Goal: Find specific page/section: Find specific page/section

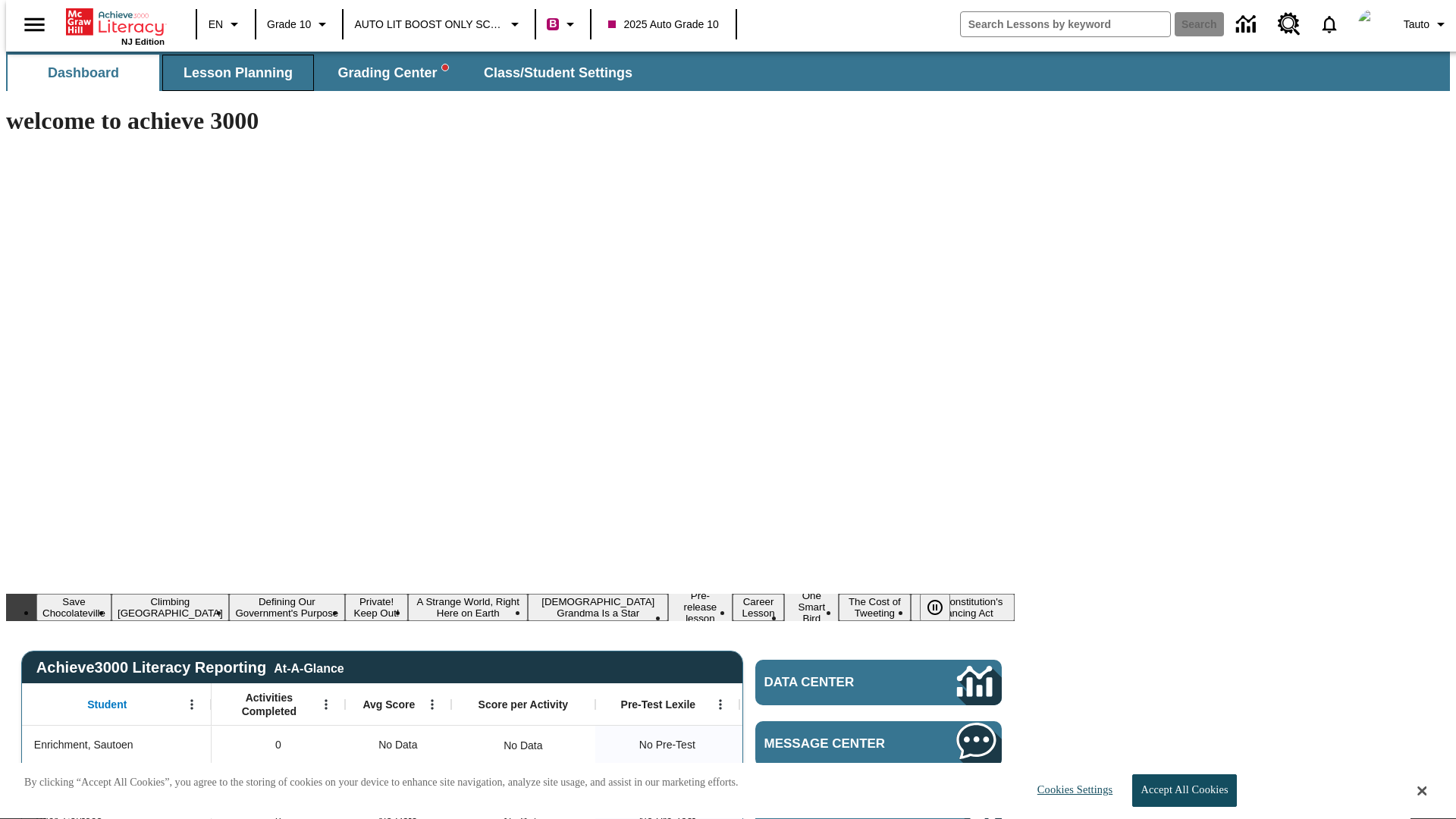
click at [232, 73] on span "Lesson Planning" at bounding box center [238, 73] width 110 height 17
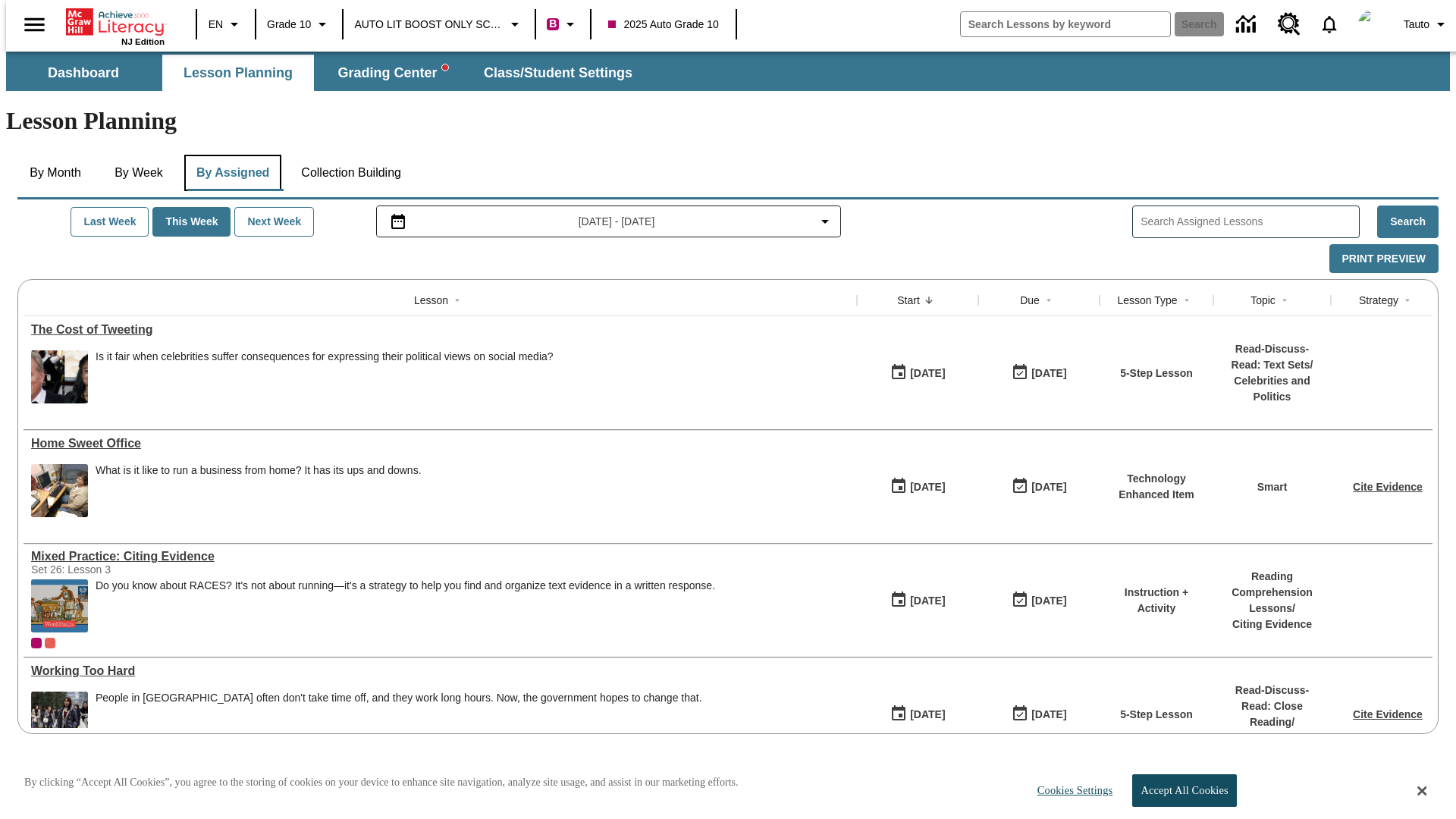
click at [229, 155] on button "By Assigned" at bounding box center [233, 173] width 97 height 36
type input "The Cost of Tweeting"
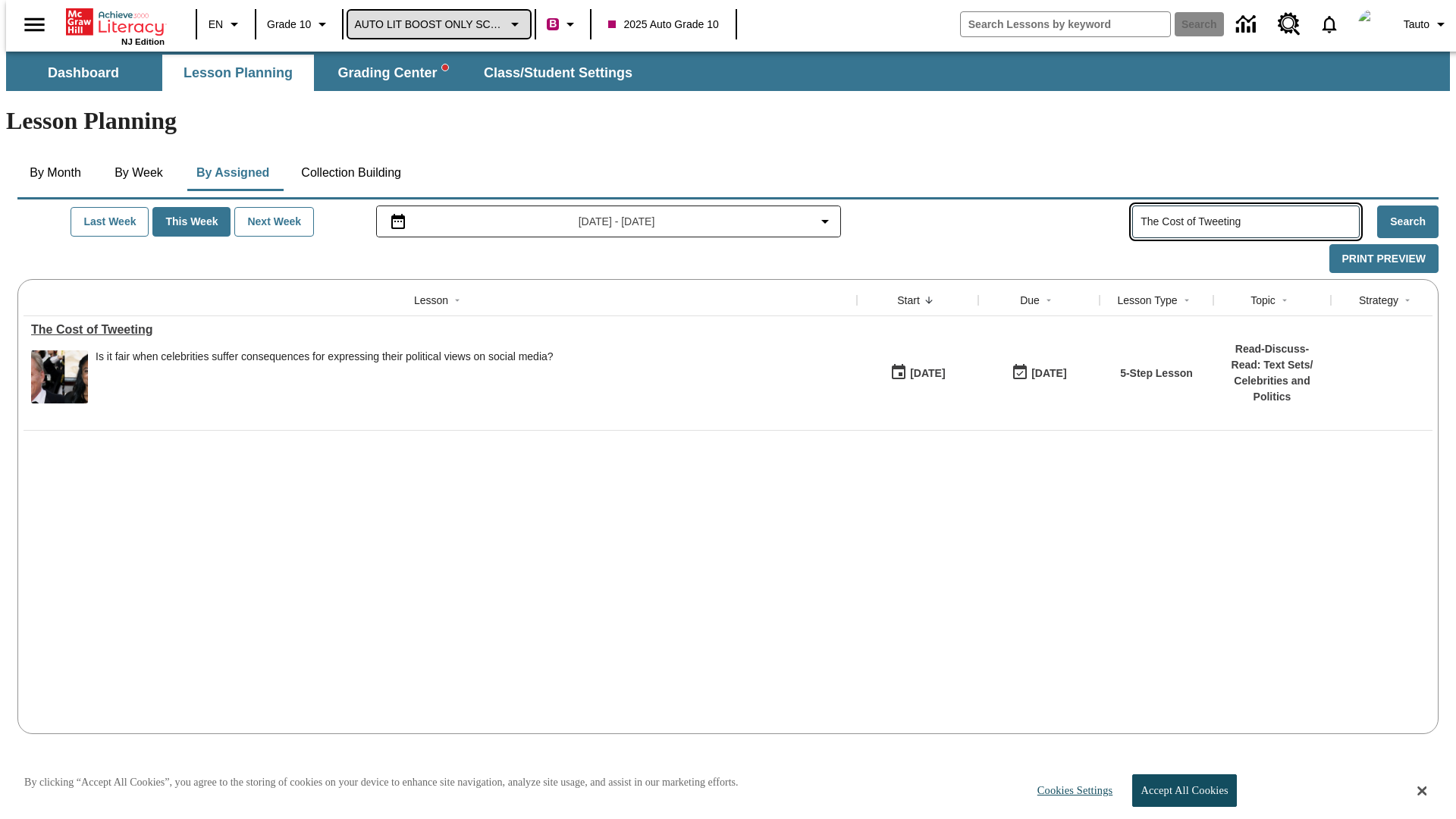
click at [435, 24] on span "AUTO LIT BOOST ONLY SCHOOL" at bounding box center [428, 24] width 149 height 16
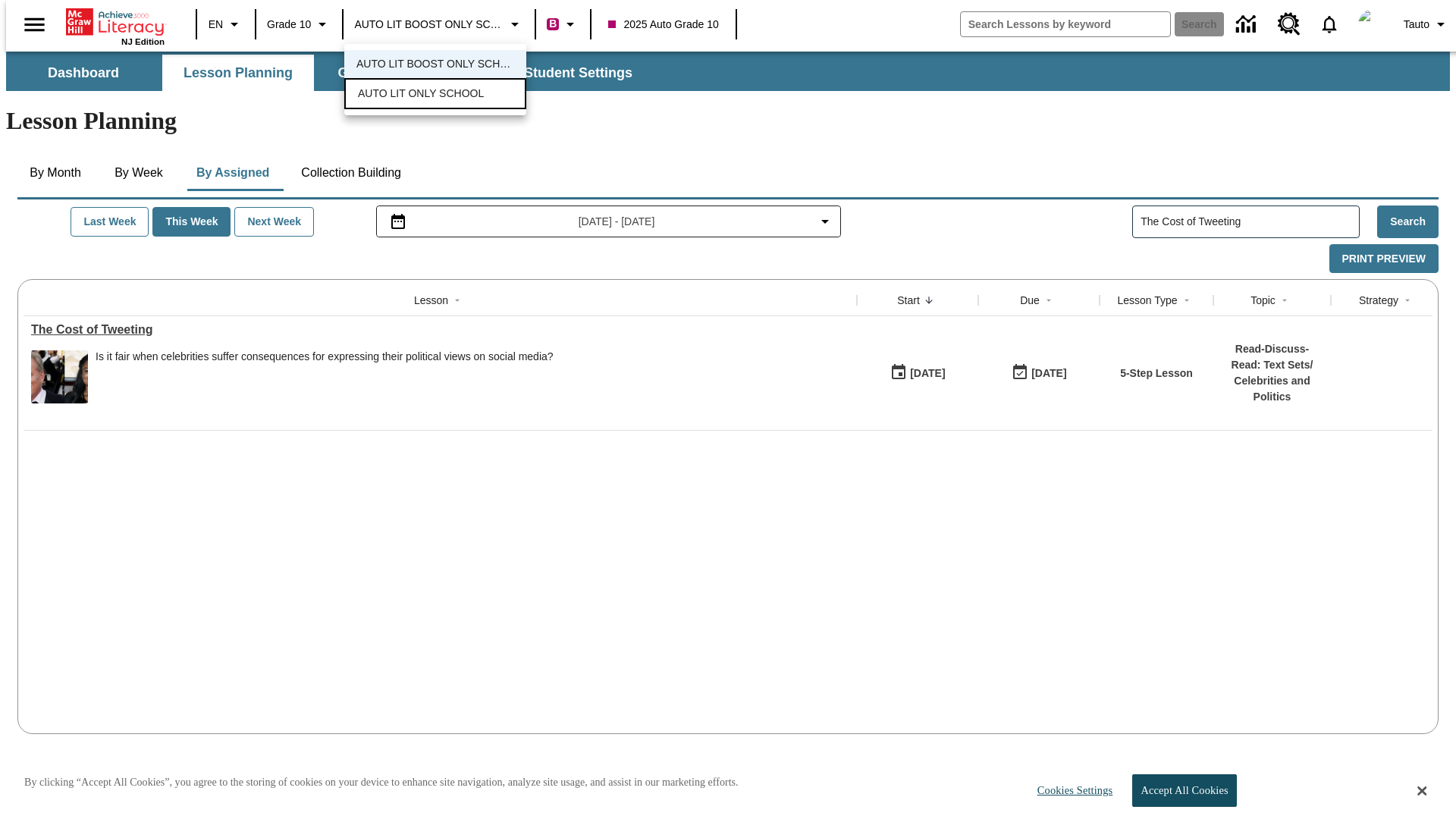
click at [418, 95] on span "AUTO LIT ONLY SCHOOL" at bounding box center [420, 93] width 126 height 16
